Goal: Feedback & Contribution: Leave review/rating

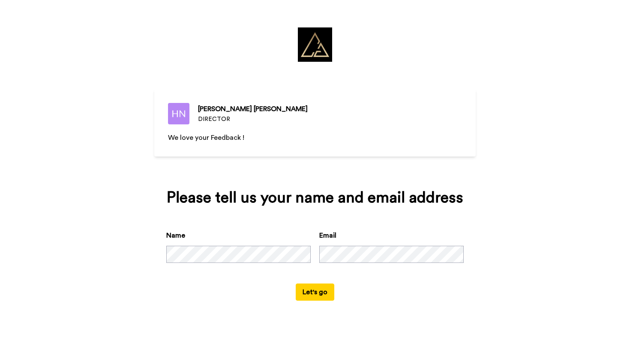
click at [310, 296] on button "Let's go" at bounding box center [315, 291] width 39 height 17
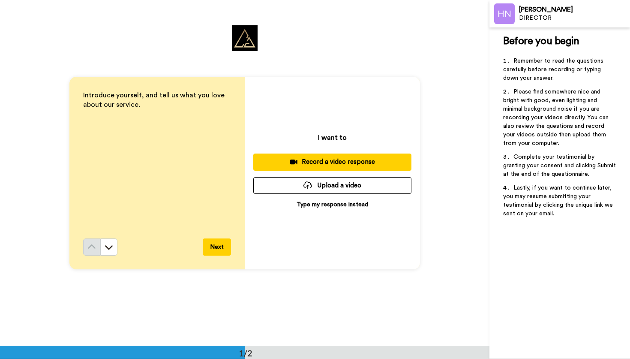
click at [302, 104] on div "I want to Record a video response Upload a video Type my response instead" at bounding box center [332, 173] width 175 height 193
click at [211, 246] on button "Next" at bounding box center [217, 246] width 28 height 17
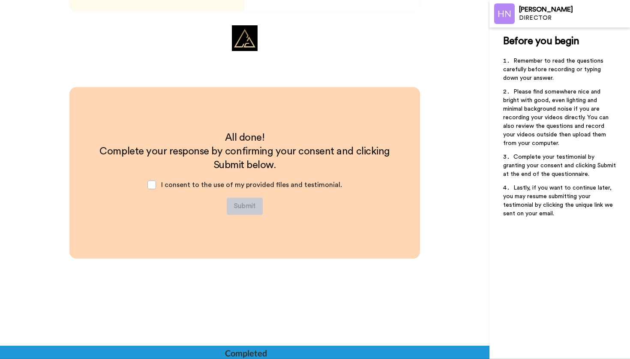
scroll to position [259, 0]
click at [155, 186] on span at bounding box center [152, 184] width 9 height 9
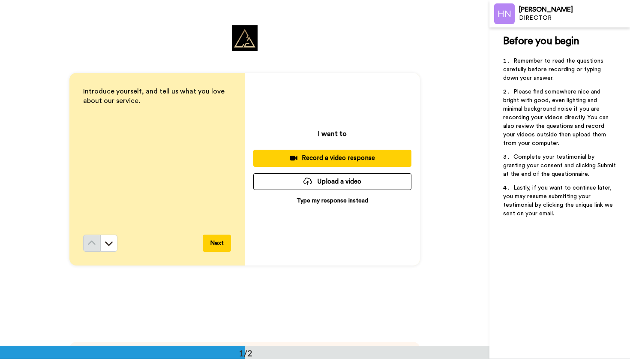
scroll to position [0, 0]
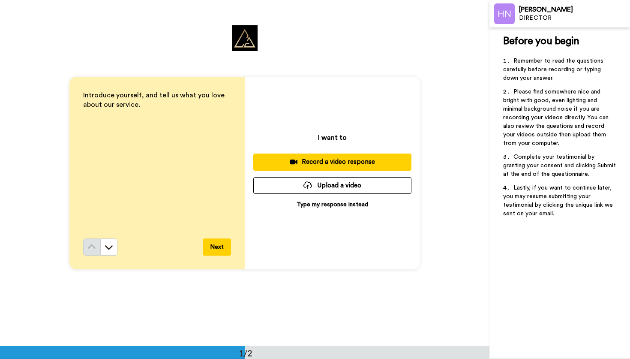
click at [318, 159] on div "Record a video response" at bounding box center [332, 161] width 145 height 9
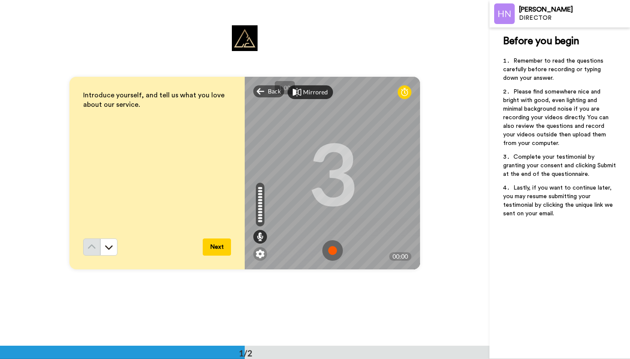
click at [304, 95] on div "Mirrored" at bounding box center [315, 92] width 25 height 9
click at [305, 93] on div "Mirror" at bounding box center [312, 92] width 18 height 9
click at [404, 93] on icon at bounding box center [404, 92] width 7 height 9
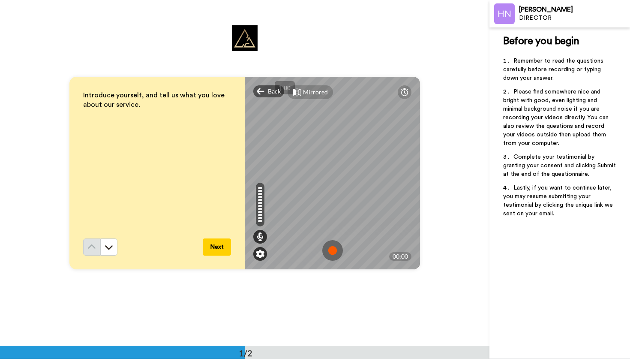
click at [259, 253] on img at bounding box center [260, 254] width 9 height 9
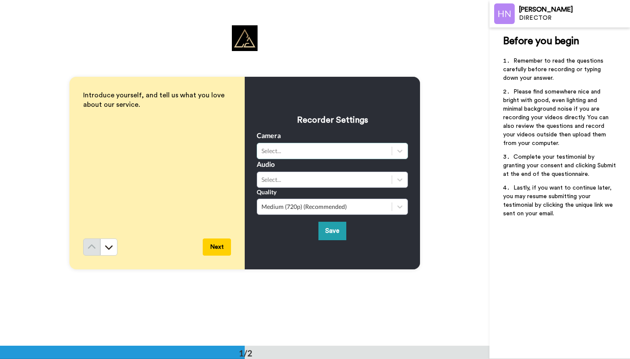
click at [270, 151] on div "Select..." at bounding box center [325, 151] width 126 height 9
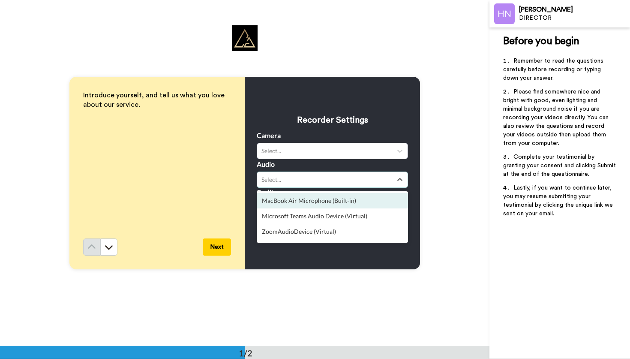
click at [281, 177] on div "Select..." at bounding box center [325, 179] width 126 height 9
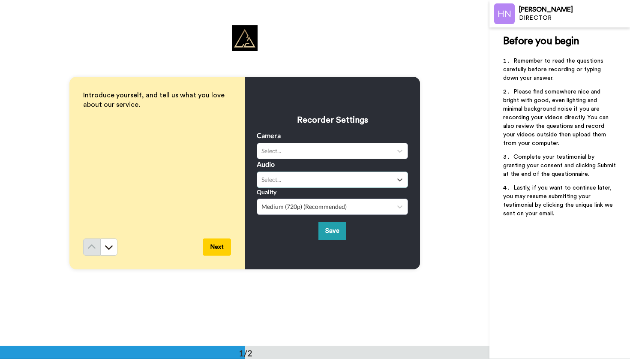
click at [281, 177] on div "Select..." at bounding box center [325, 179] width 126 height 9
click at [332, 228] on button "Save" at bounding box center [333, 231] width 28 height 18
